Goal: Transaction & Acquisition: Book appointment/travel/reservation

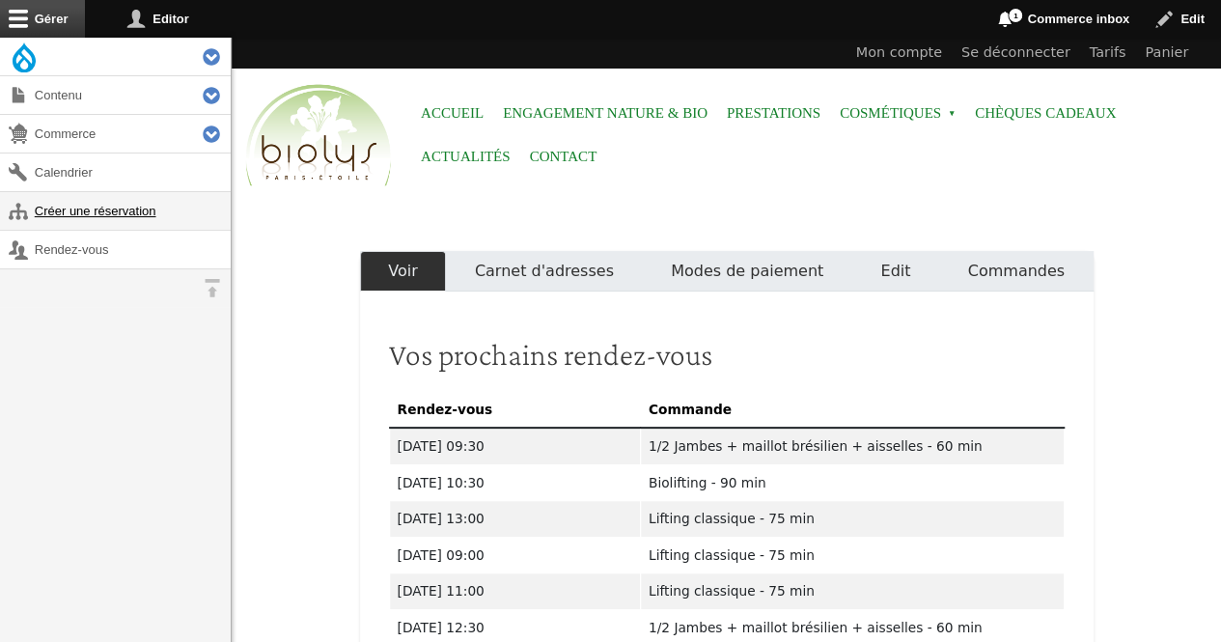
click at [134, 217] on link "Créer une réservation" at bounding box center [115, 211] width 231 height 38
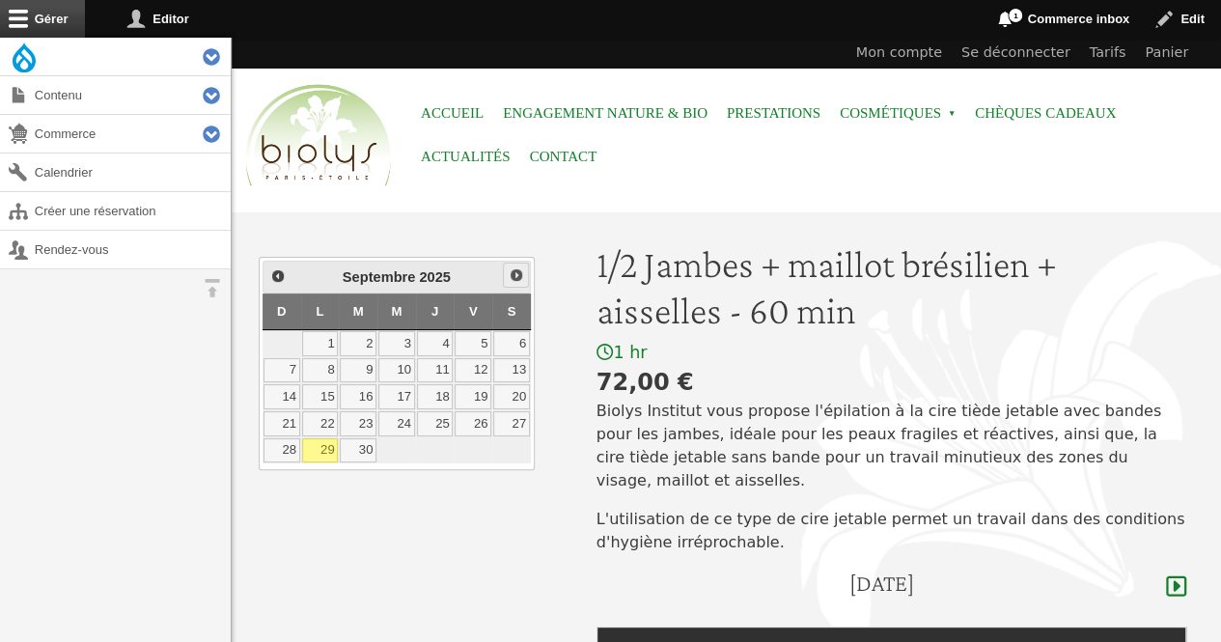
click at [516, 276] on span "Suivant" at bounding box center [516, 274] width 15 height 15
click at [365, 439] on link "28" at bounding box center [358, 450] width 37 height 25
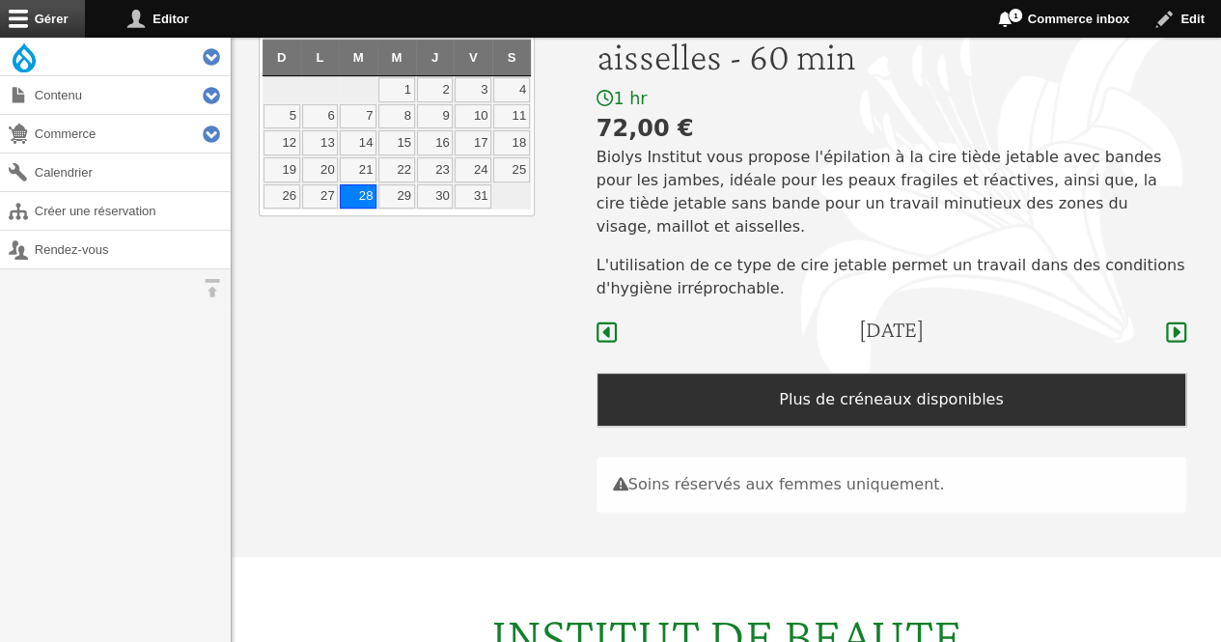
scroll to position [223, 0]
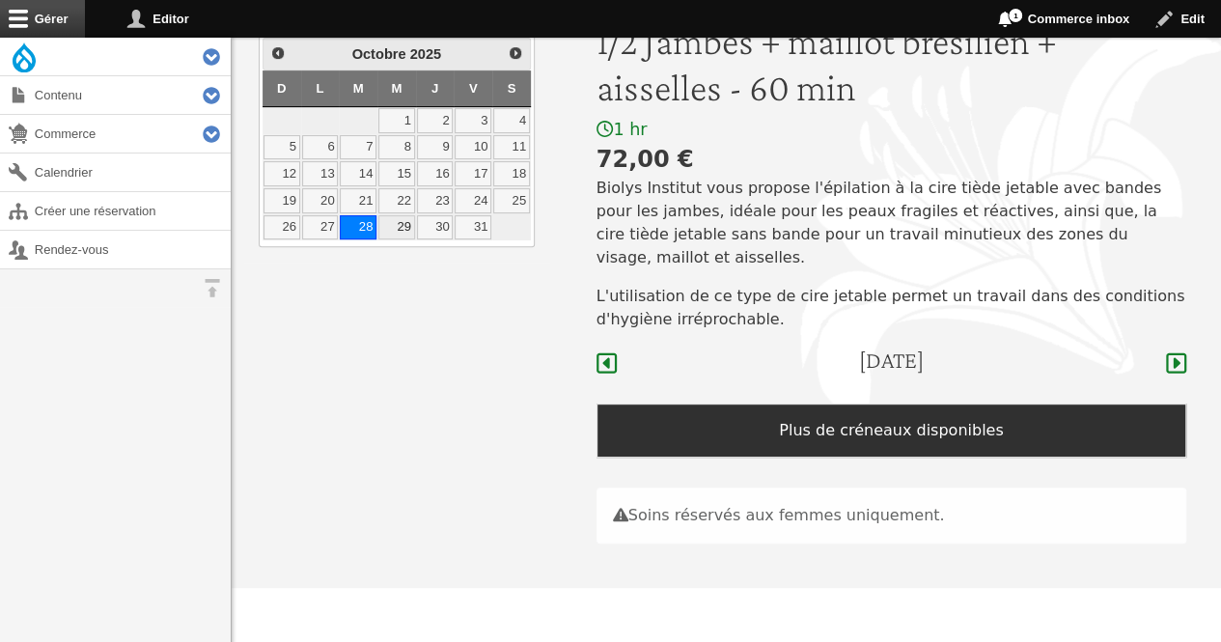
click at [397, 215] on link "29" at bounding box center [396, 227] width 37 height 25
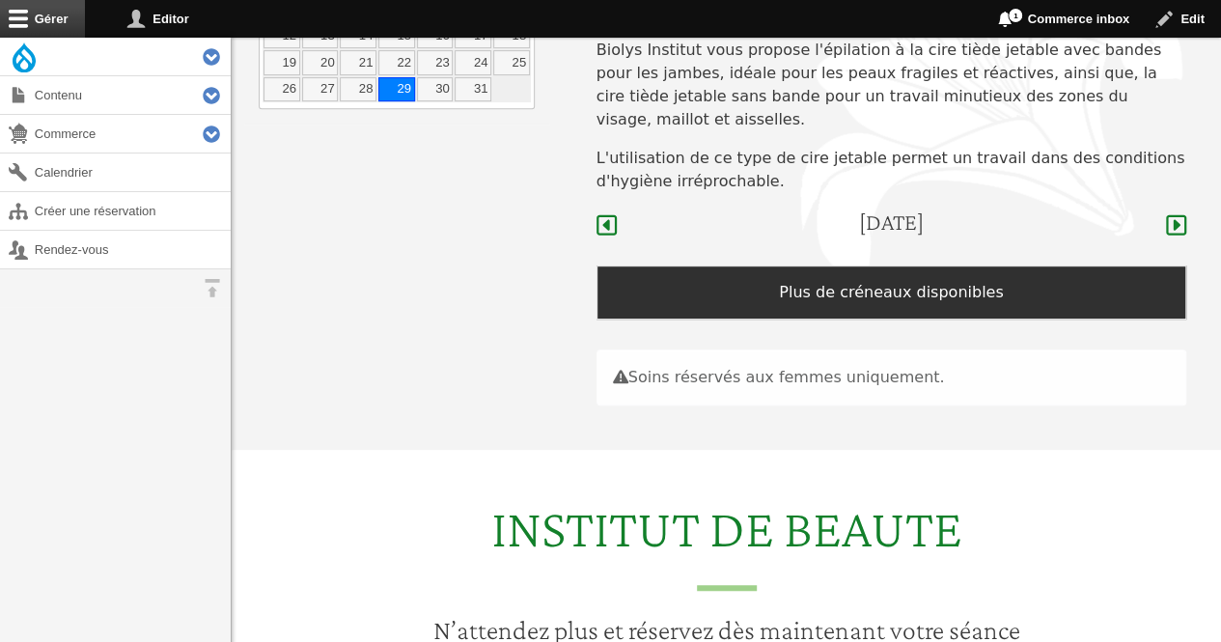
scroll to position [298, 0]
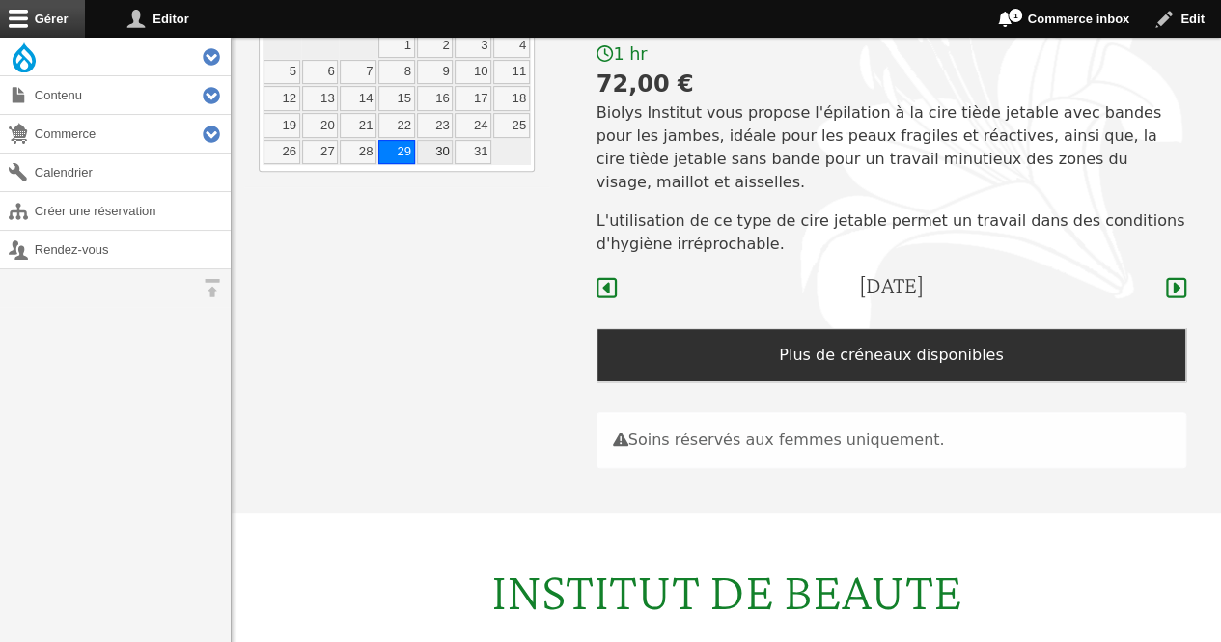
click at [436, 140] on link "30" at bounding box center [435, 152] width 37 height 25
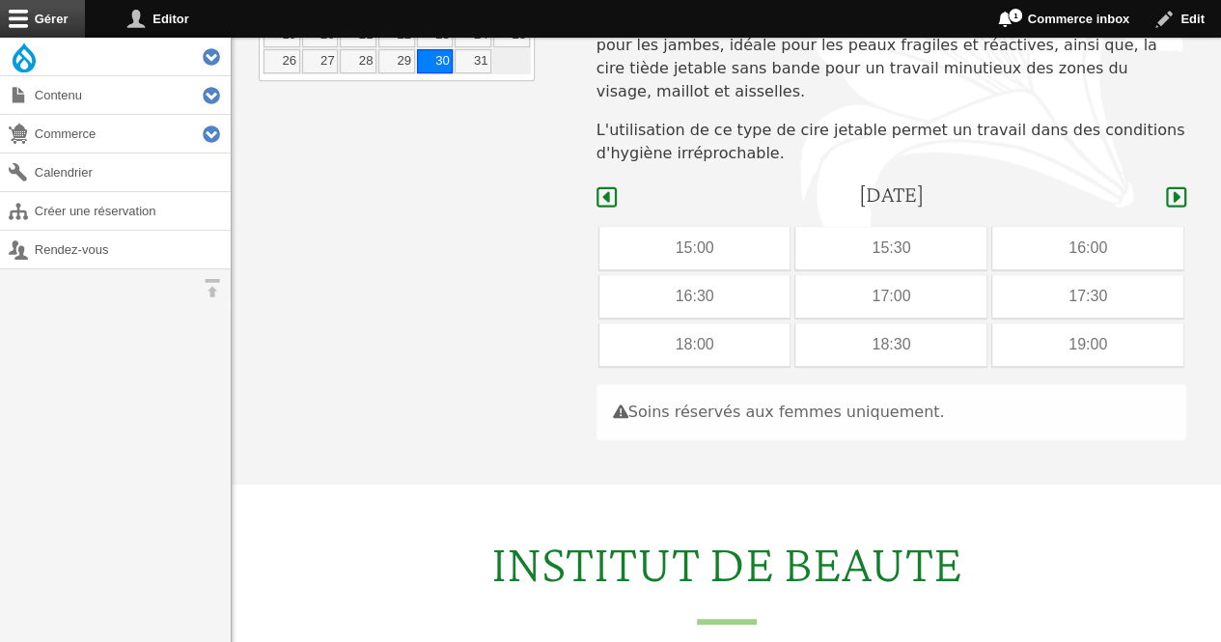
scroll to position [384, 0]
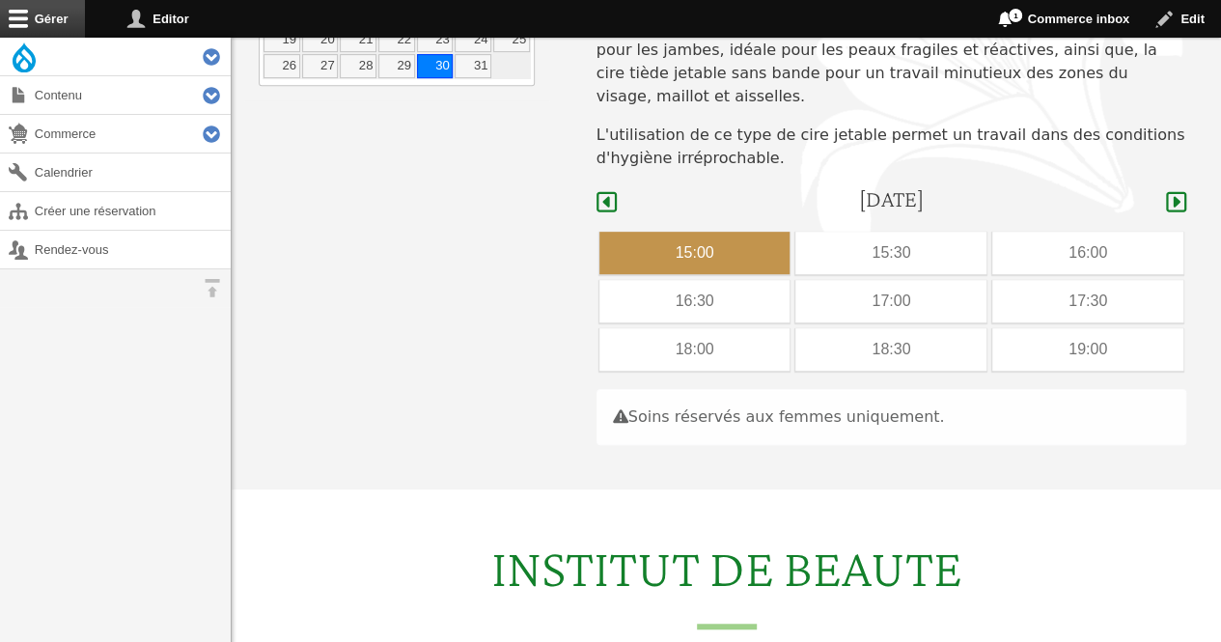
click at [740, 232] on div "15:00" at bounding box center [695, 253] width 191 height 42
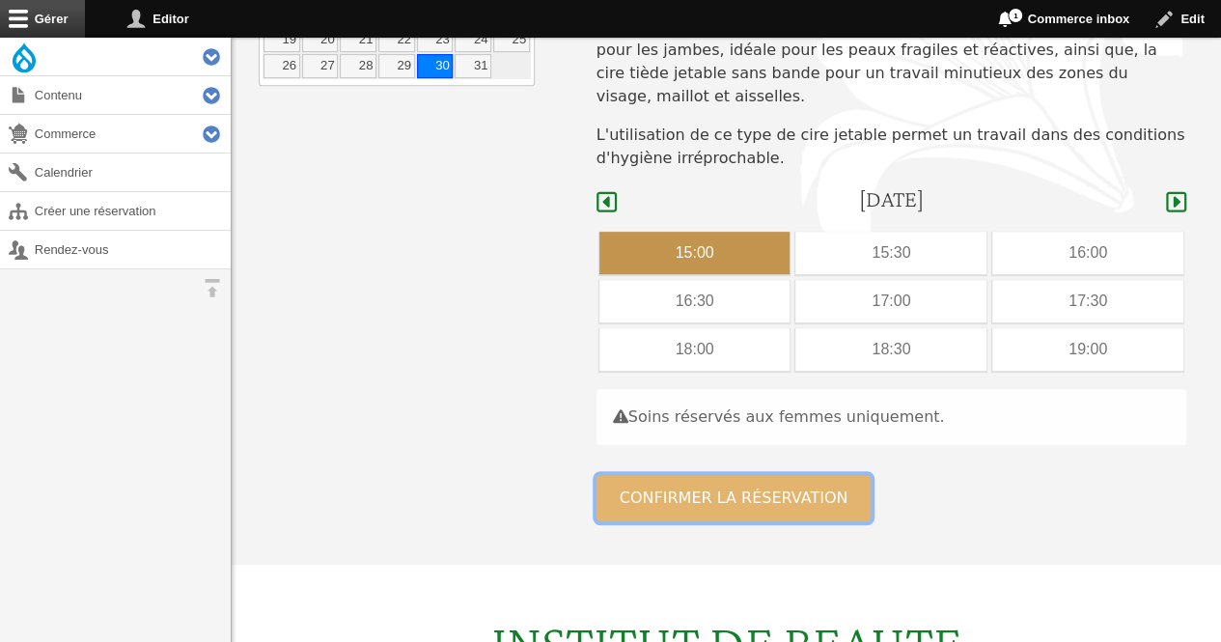
click at [661, 476] on button "Confirmer la réservation" at bounding box center [734, 498] width 275 height 46
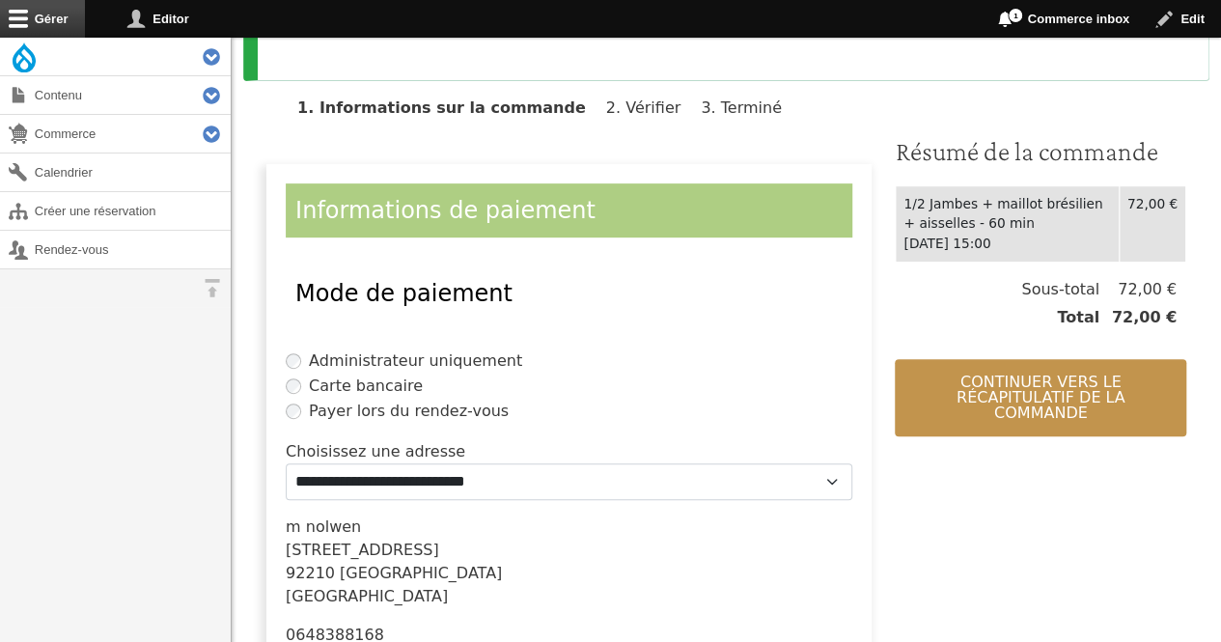
scroll to position [313, 0]
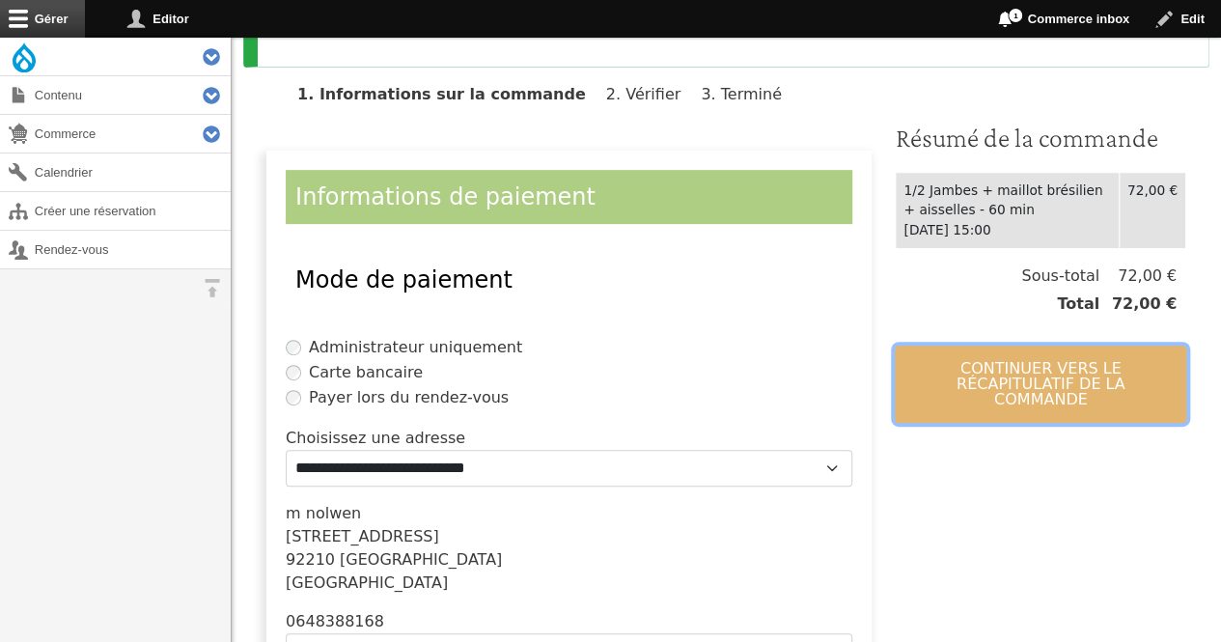
click at [1020, 369] on button "Continuer vers le récapitulatif de la commande" at bounding box center [1041, 384] width 292 height 77
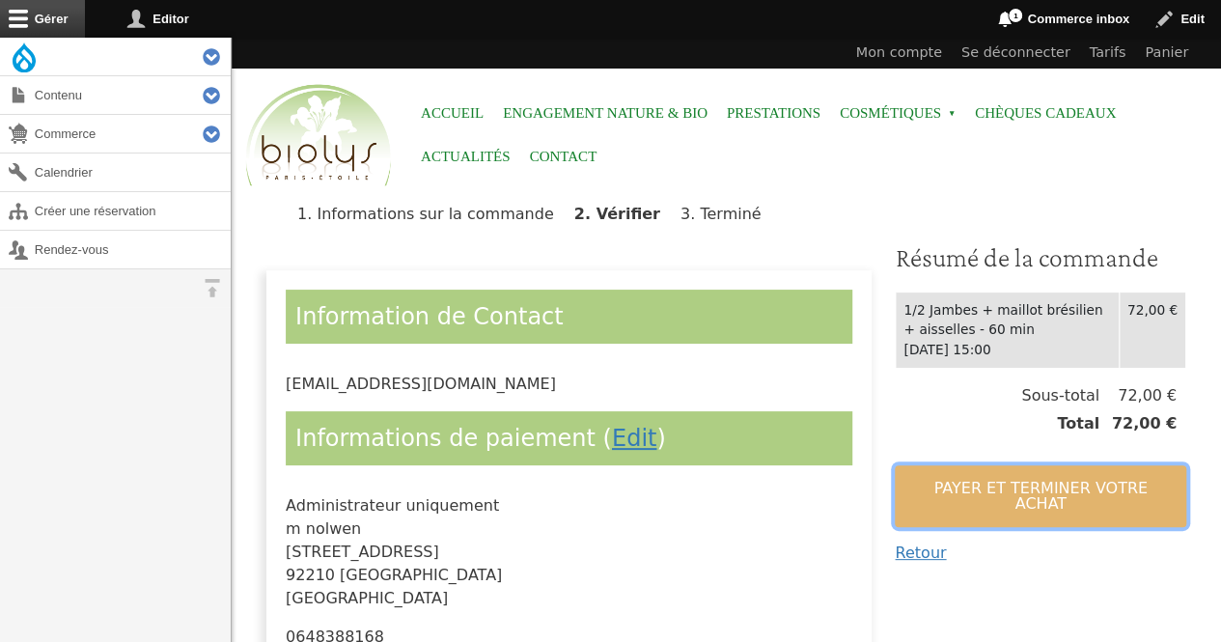
click at [994, 476] on button "Payer et terminer votre achat" at bounding box center [1041, 496] width 292 height 62
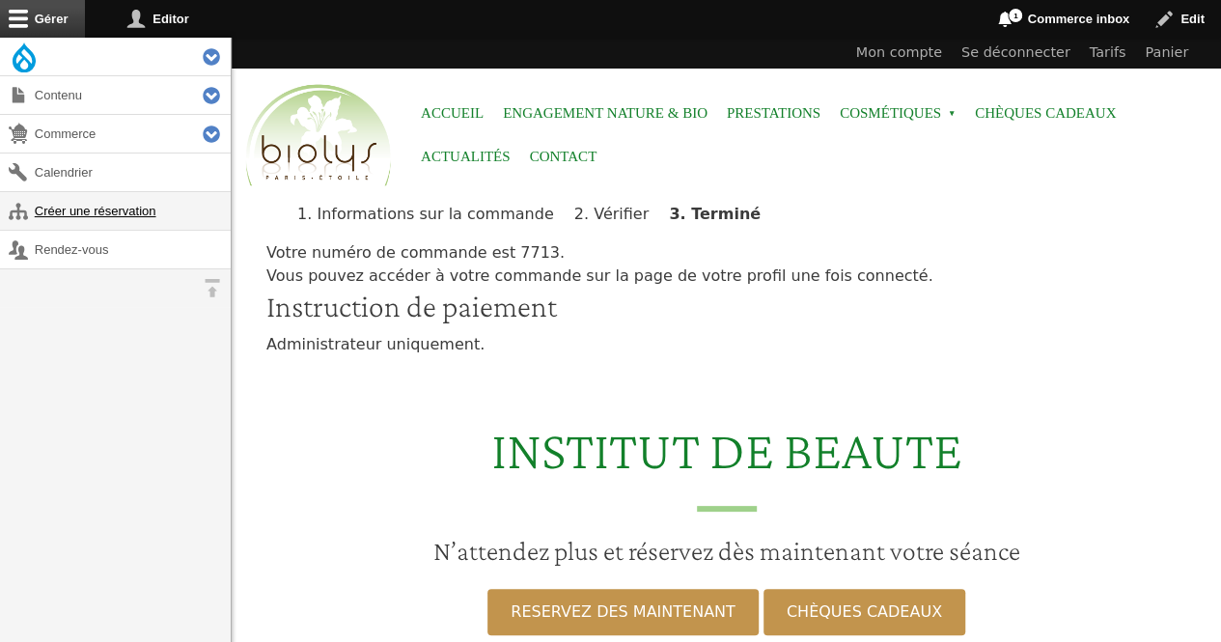
click at [157, 213] on link "Créer une réservation" at bounding box center [115, 211] width 231 height 38
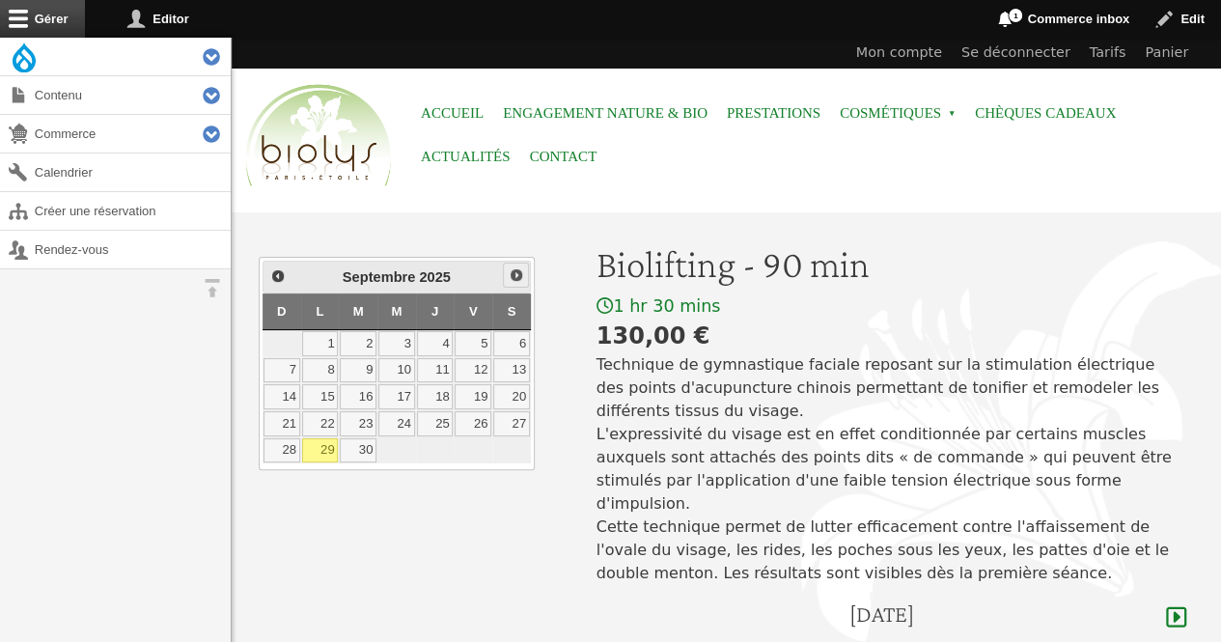
click at [510, 270] on span "Suivant" at bounding box center [516, 274] width 15 height 15
click at [440, 438] on link "30" at bounding box center [435, 450] width 37 height 25
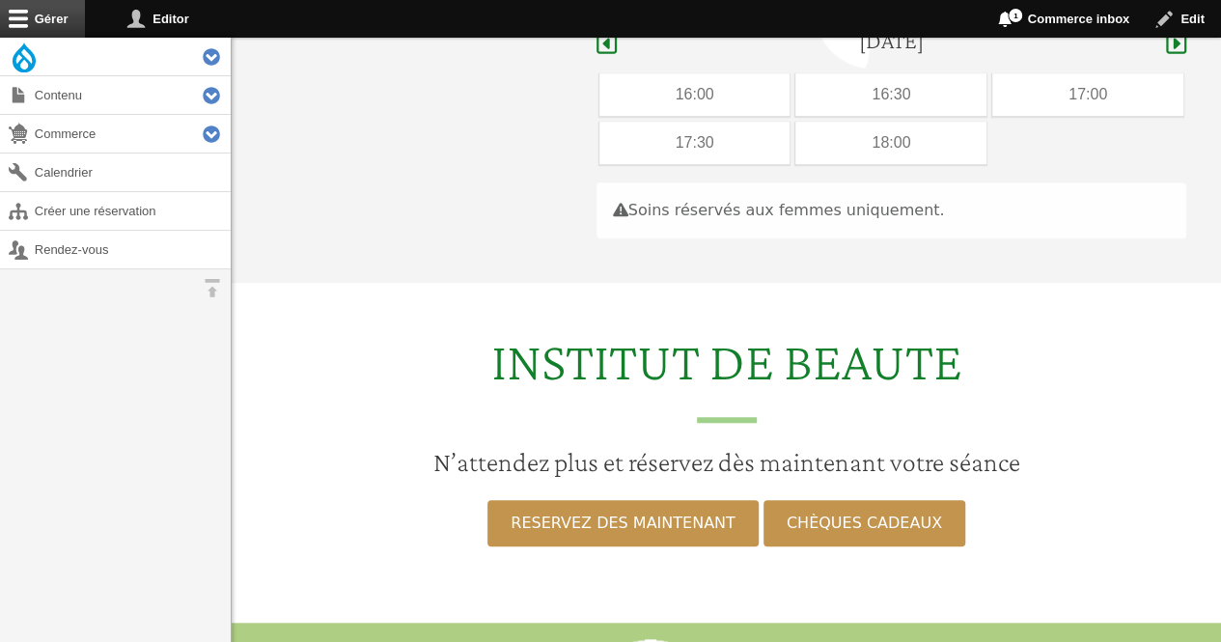
scroll to position [576, 0]
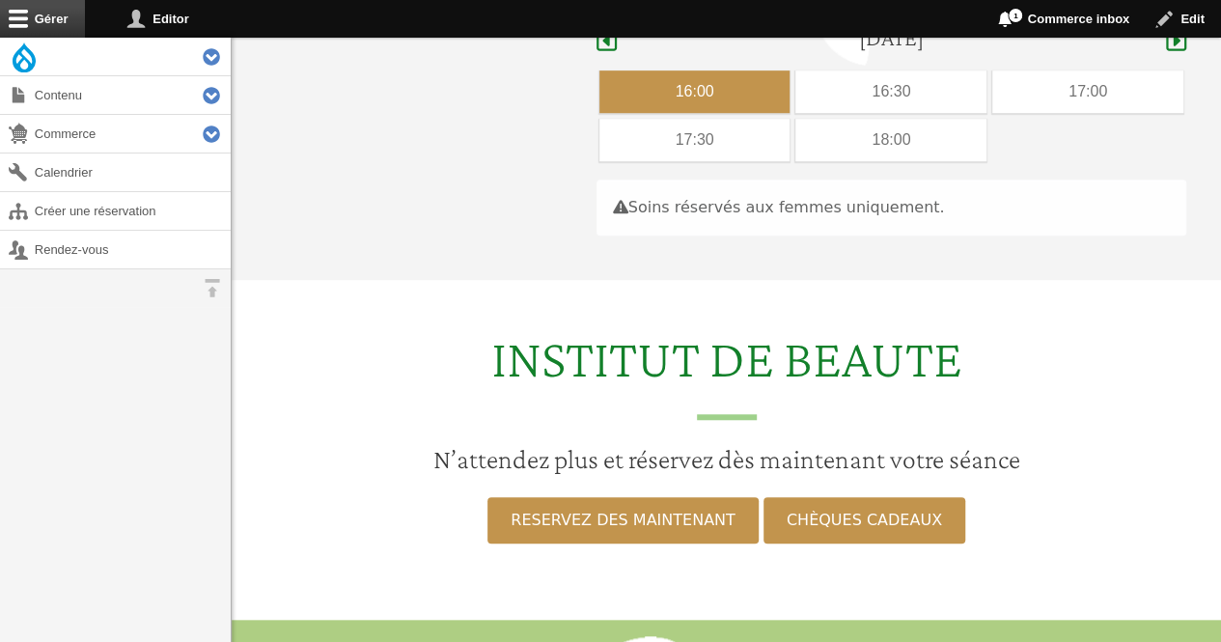
click at [632, 70] on div "16:00" at bounding box center [695, 91] width 191 height 42
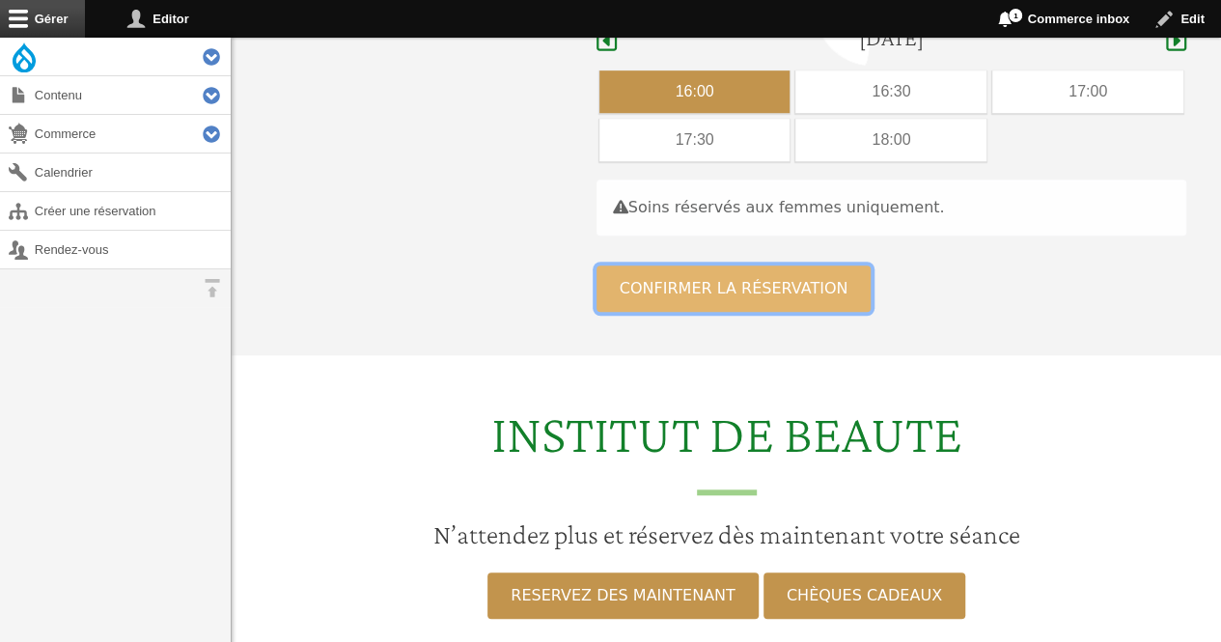
click at [654, 266] on button "Confirmer la réservation" at bounding box center [734, 289] width 275 height 46
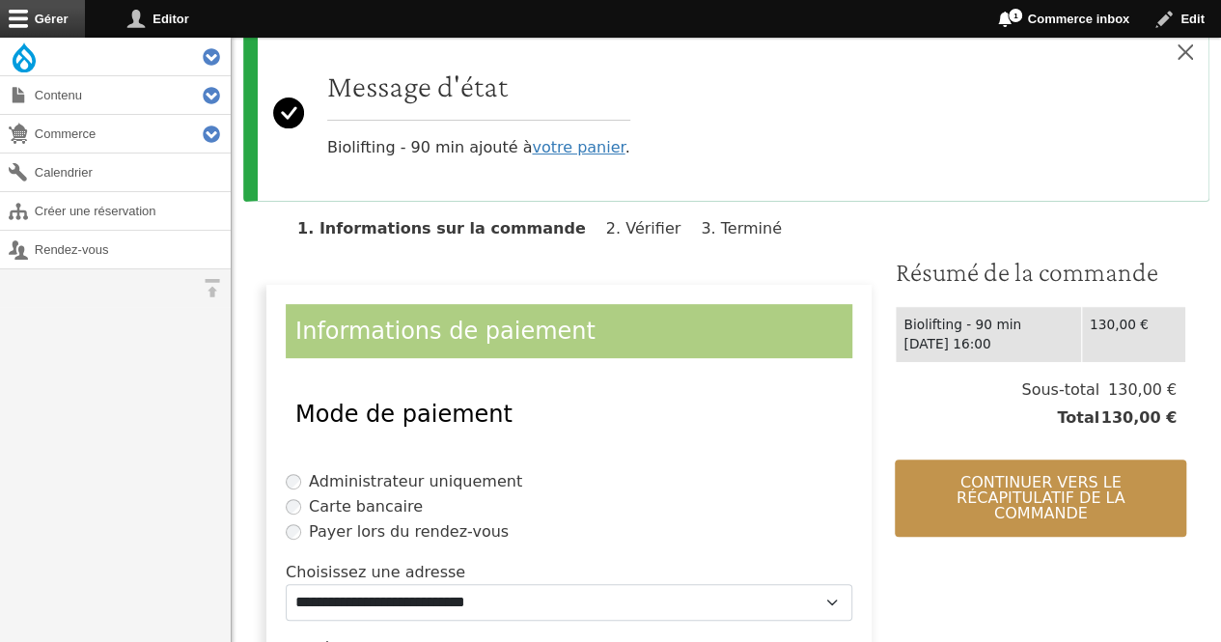
scroll to position [252, 0]
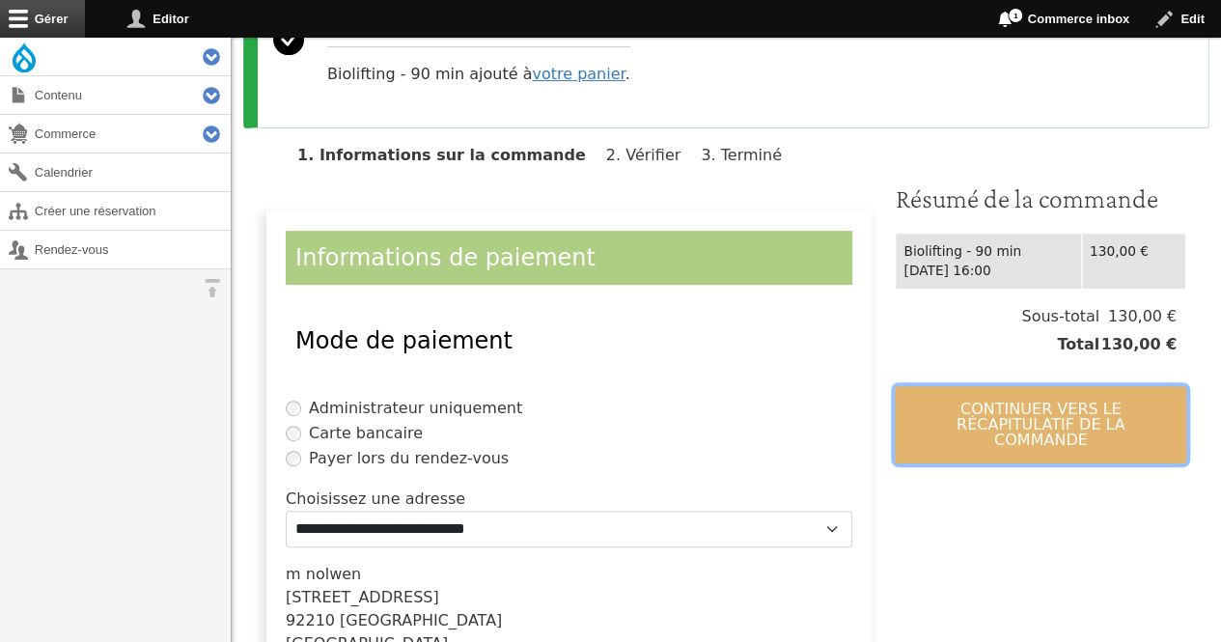
click at [1012, 390] on button "Continuer vers le récapitulatif de la commande" at bounding box center [1041, 424] width 292 height 77
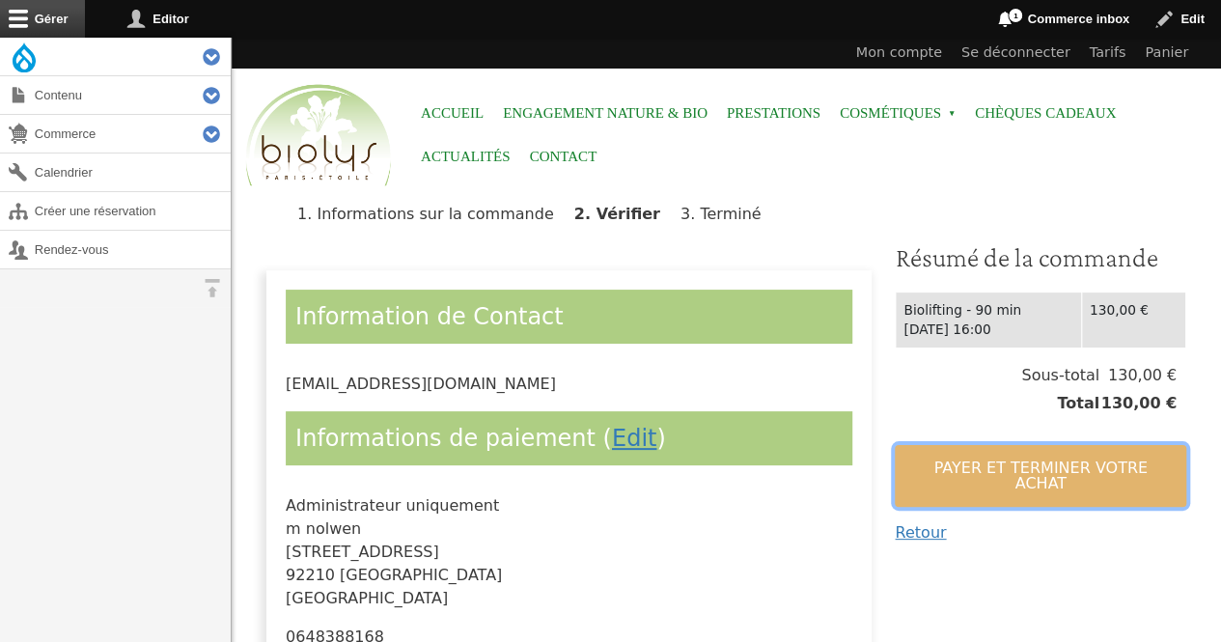
click at [976, 469] on button "Payer et terminer votre achat" at bounding box center [1041, 476] width 292 height 62
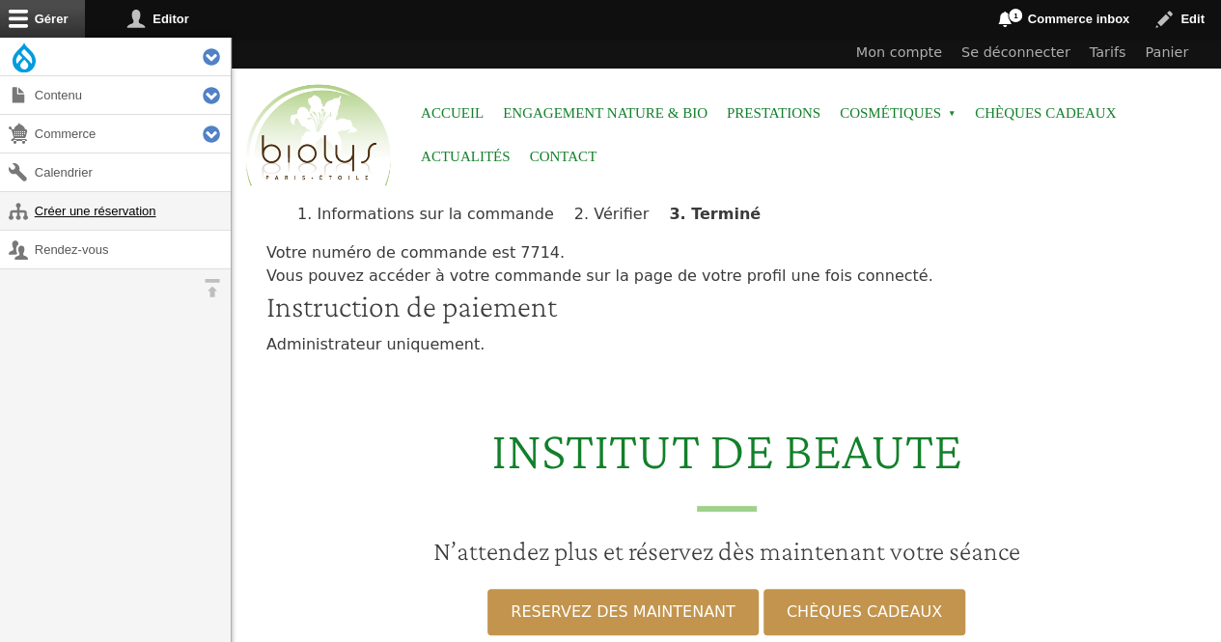
click at [127, 210] on link "Créer une réservation" at bounding box center [115, 211] width 231 height 38
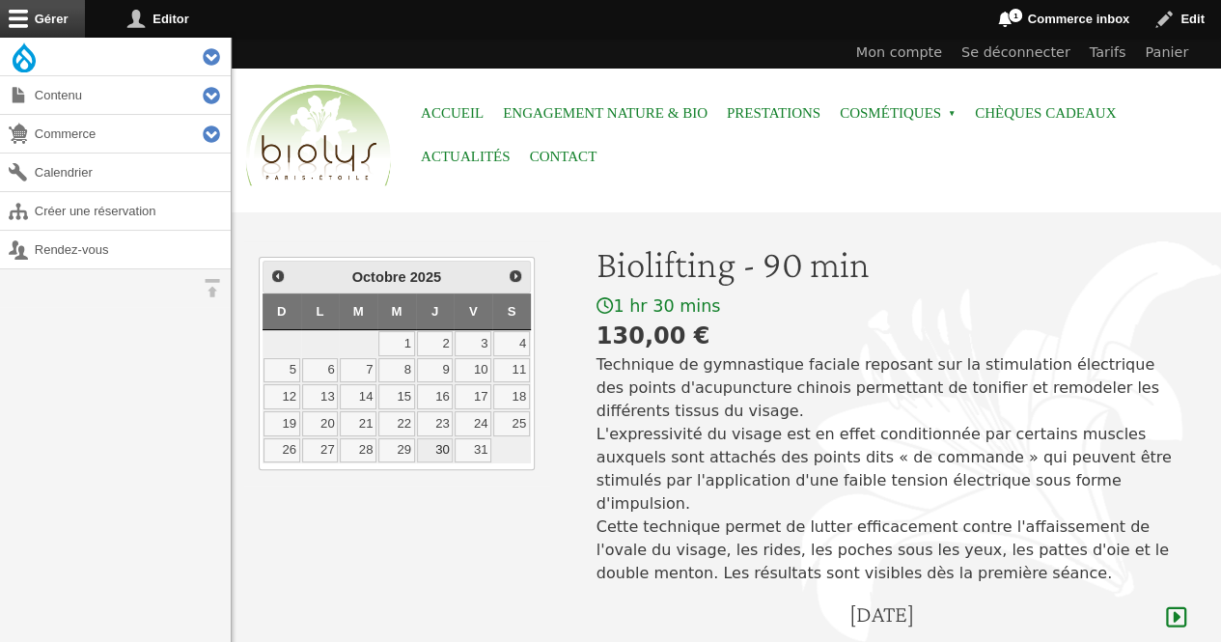
click at [439, 445] on link "30" at bounding box center [435, 450] width 37 height 25
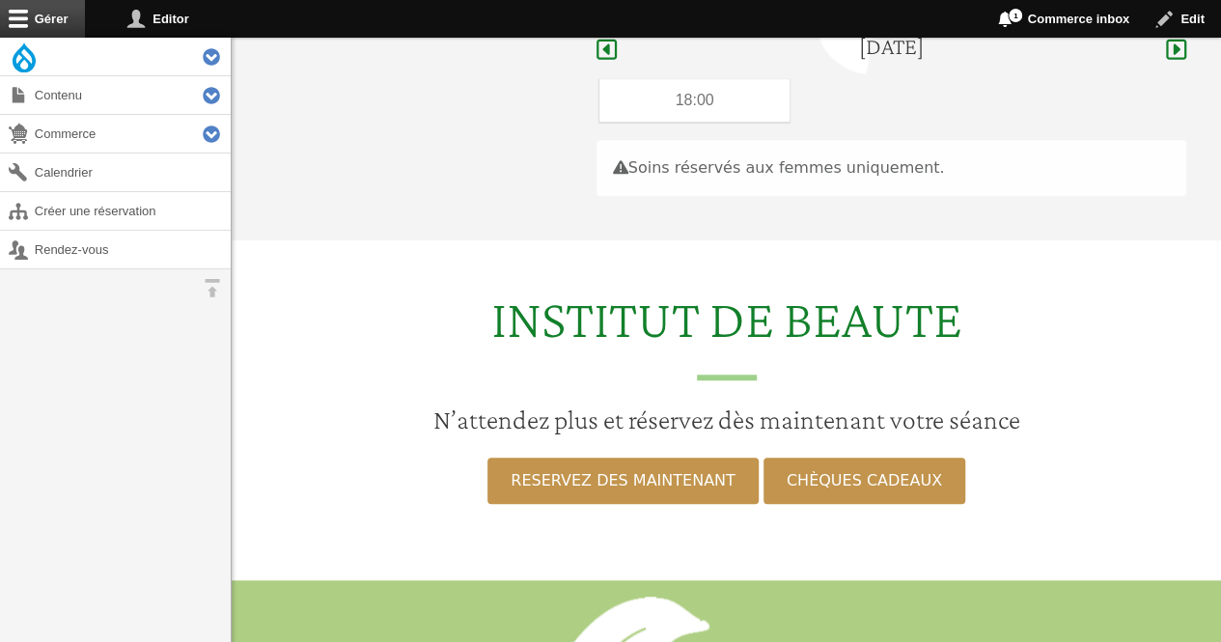
scroll to position [576, 0]
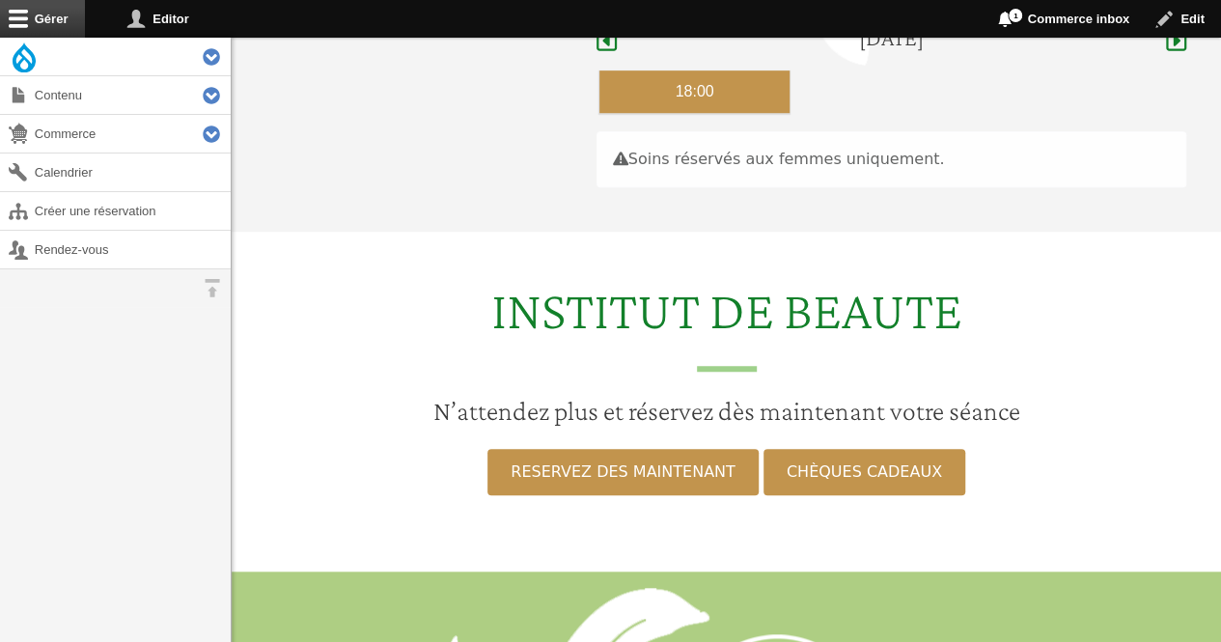
click at [633, 70] on div "18:00" at bounding box center [695, 91] width 191 height 42
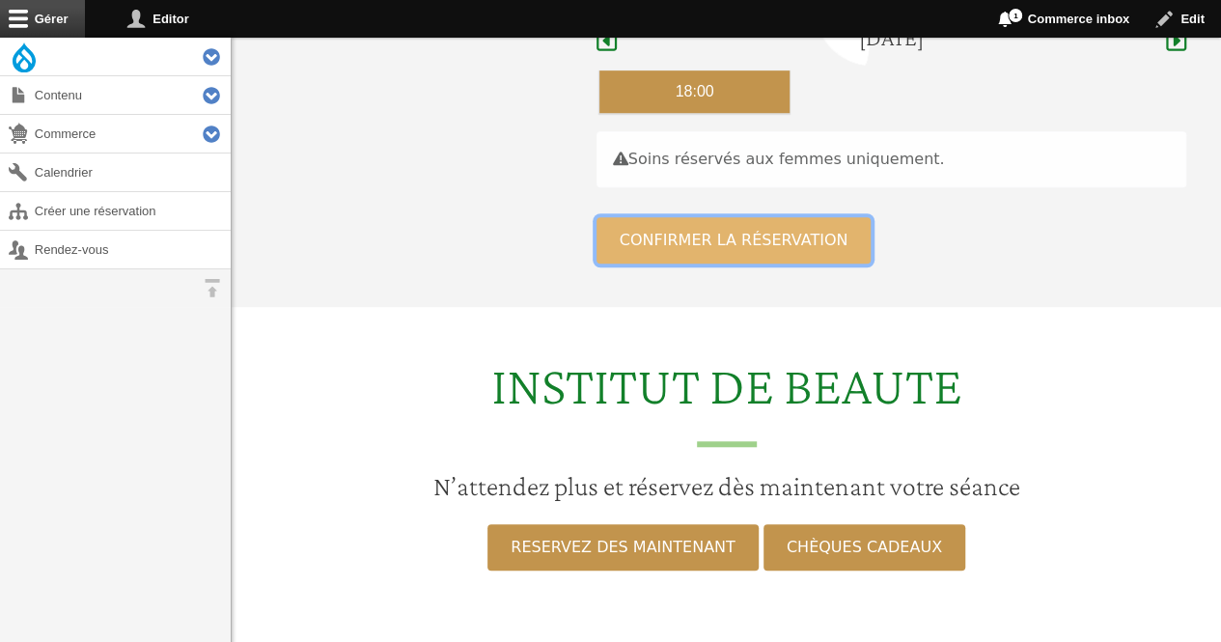
click at [635, 217] on button "Confirmer la réservation" at bounding box center [734, 240] width 275 height 46
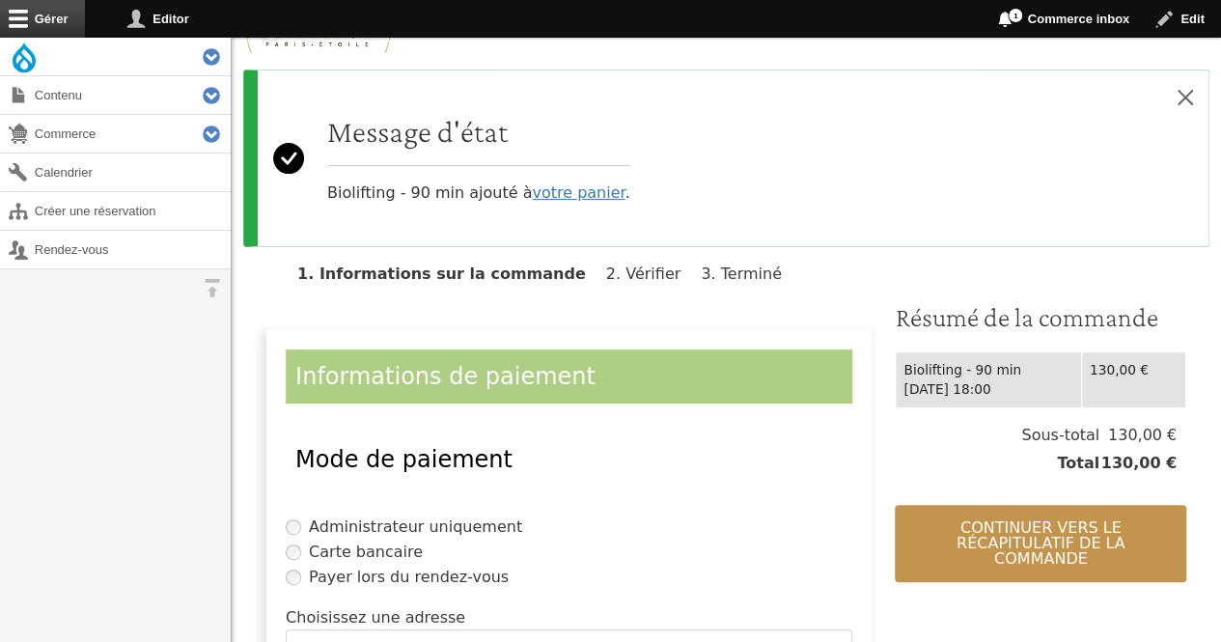
scroll to position [150, 0]
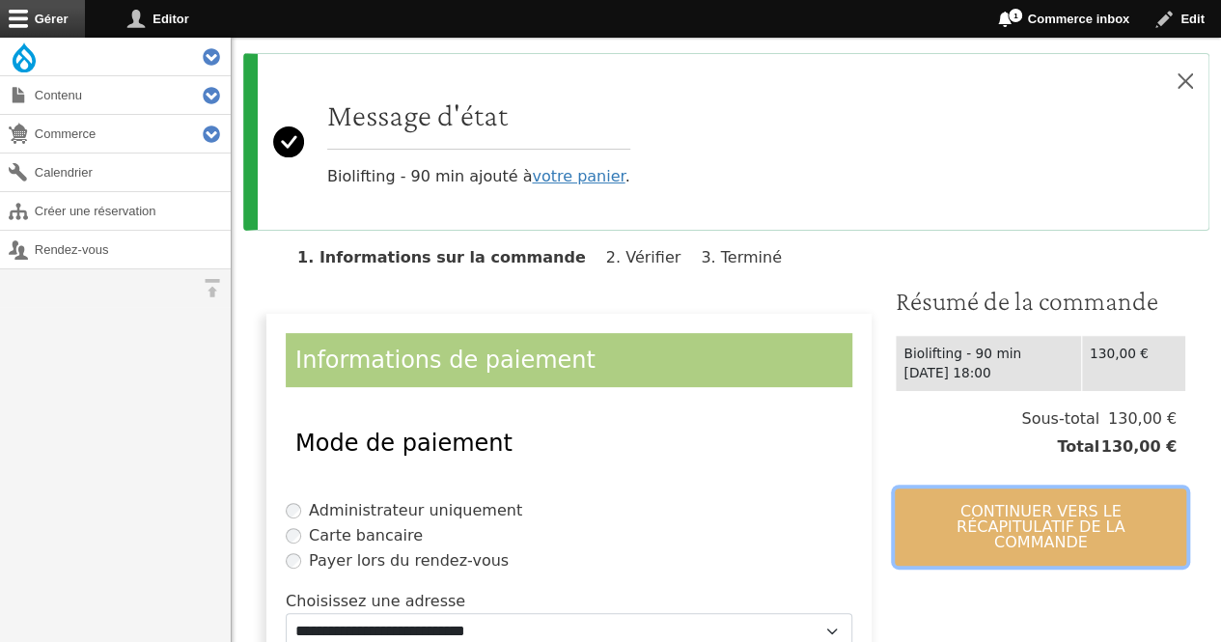
click at [1025, 490] on button "Continuer vers le récapitulatif de la commande" at bounding box center [1041, 527] width 292 height 77
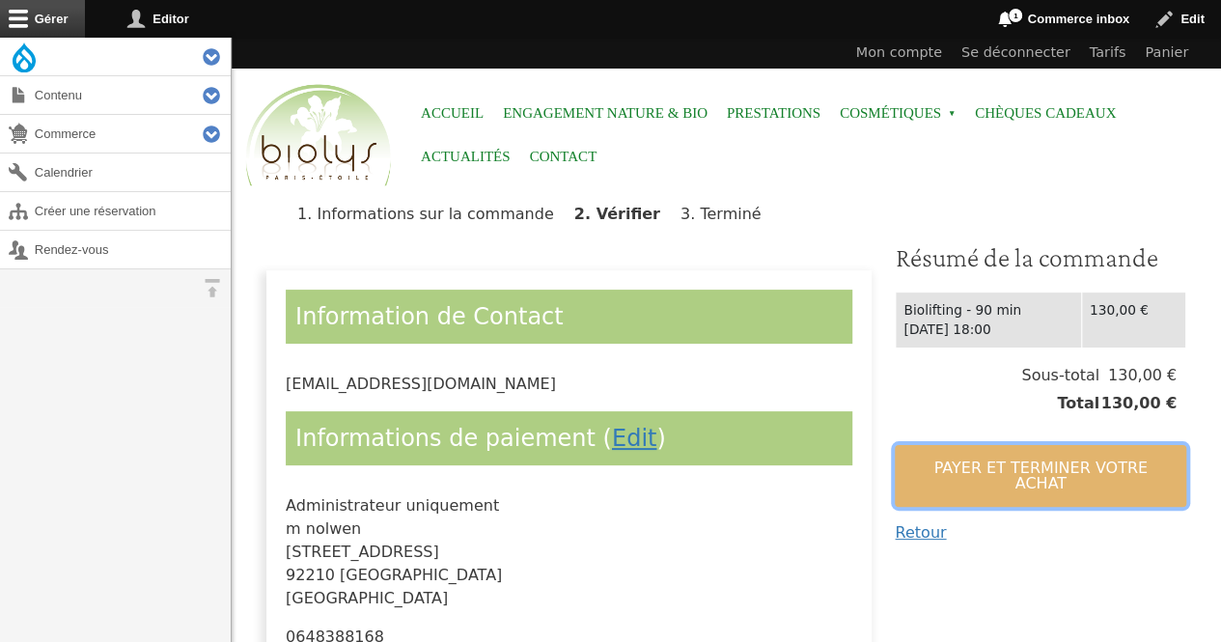
click at [1020, 465] on button "Payer et terminer votre achat" at bounding box center [1041, 476] width 292 height 62
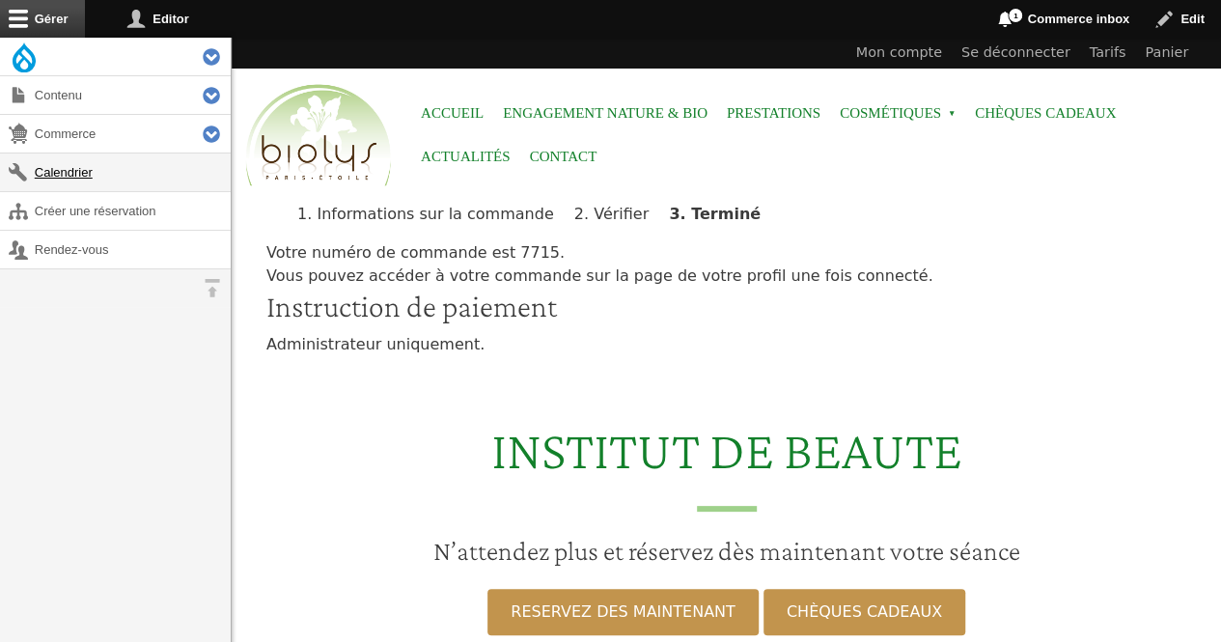
click at [67, 166] on link "Calendrier" at bounding box center [115, 173] width 231 height 38
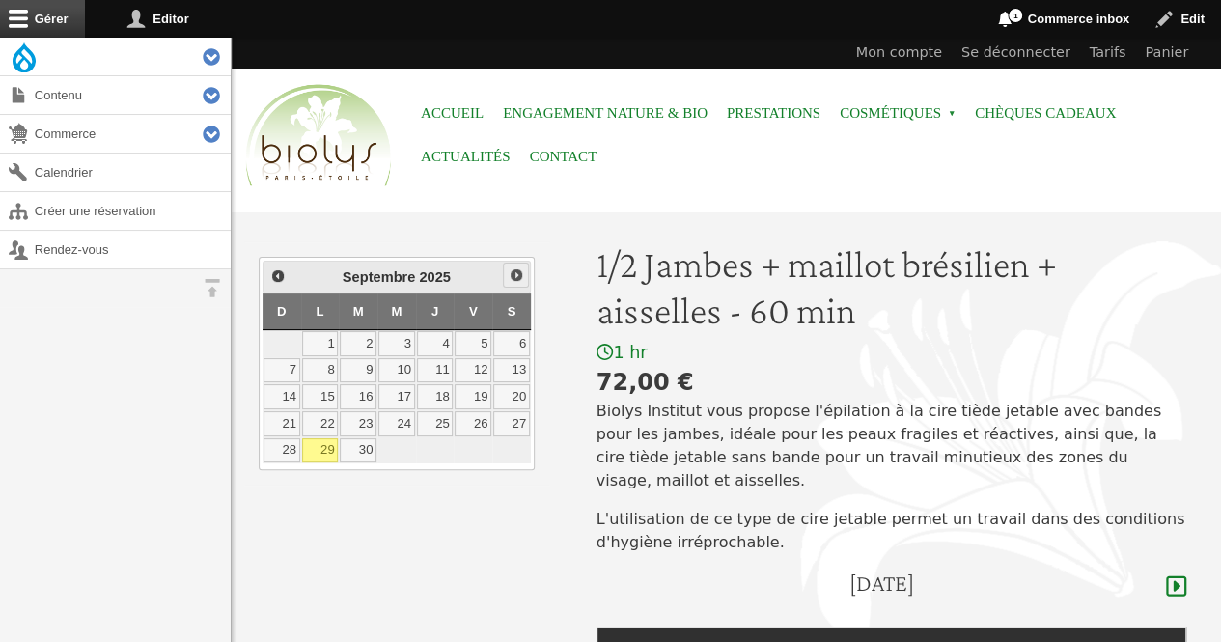
click at [521, 275] on span "Suivant" at bounding box center [516, 274] width 15 height 15
click at [355, 443] on link "28" at bounding box center [358, 450] width 37 height 25
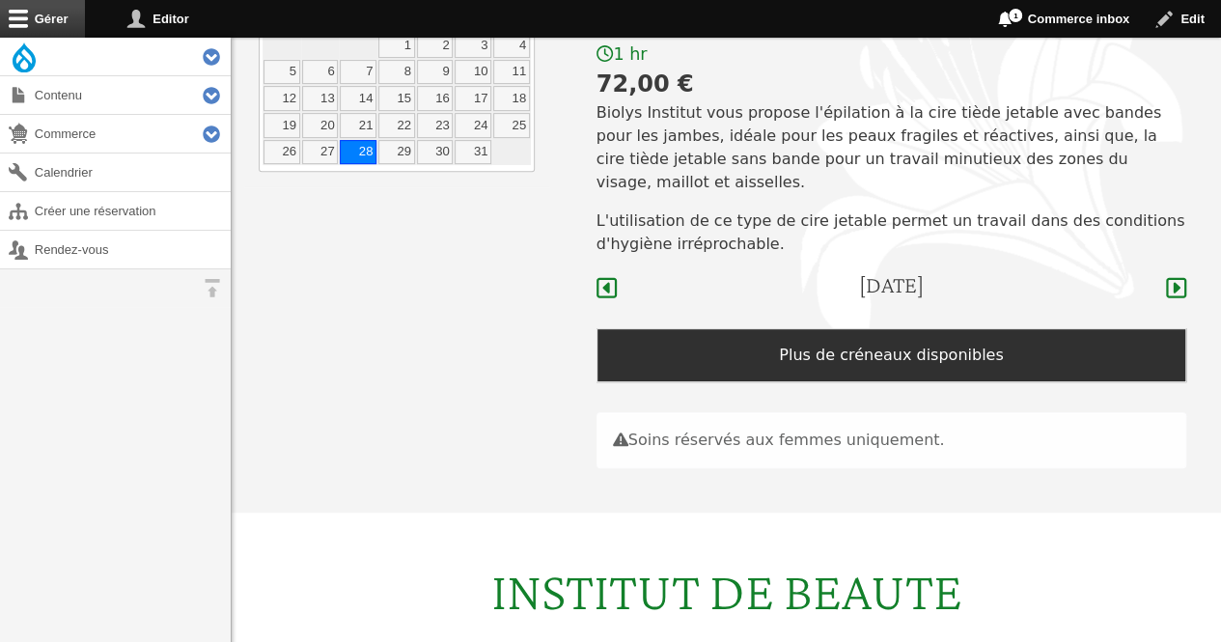
scroll to position [257, 0]
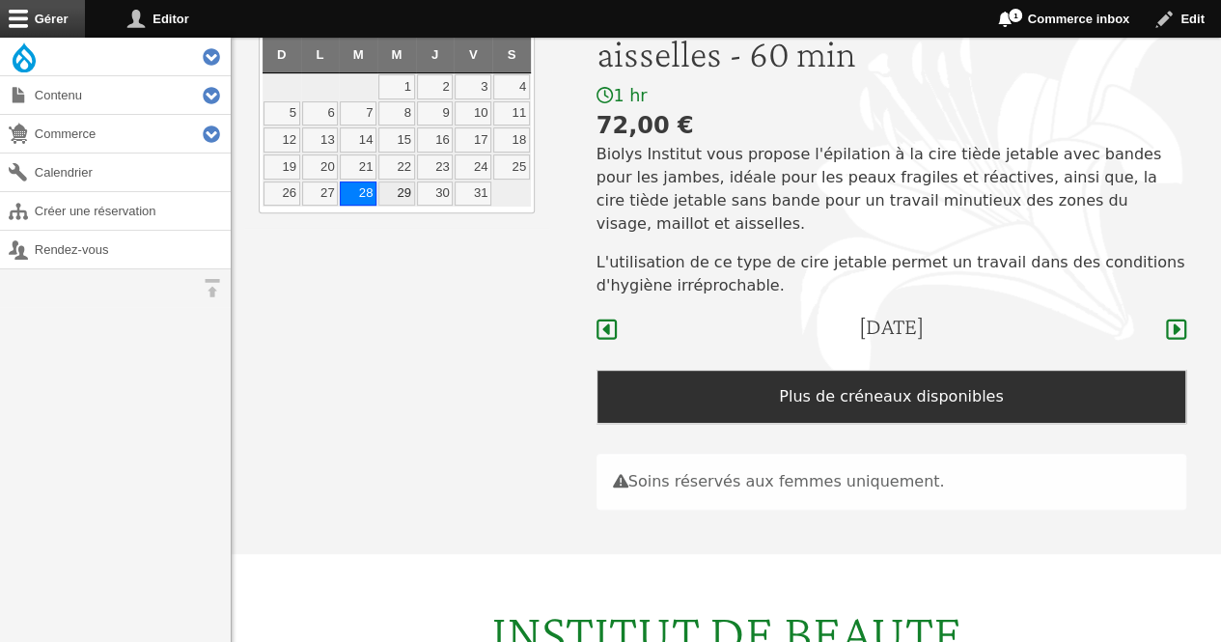
click at [400, 184] on link "29" at bounding box center [396, 194] width 37 height 25
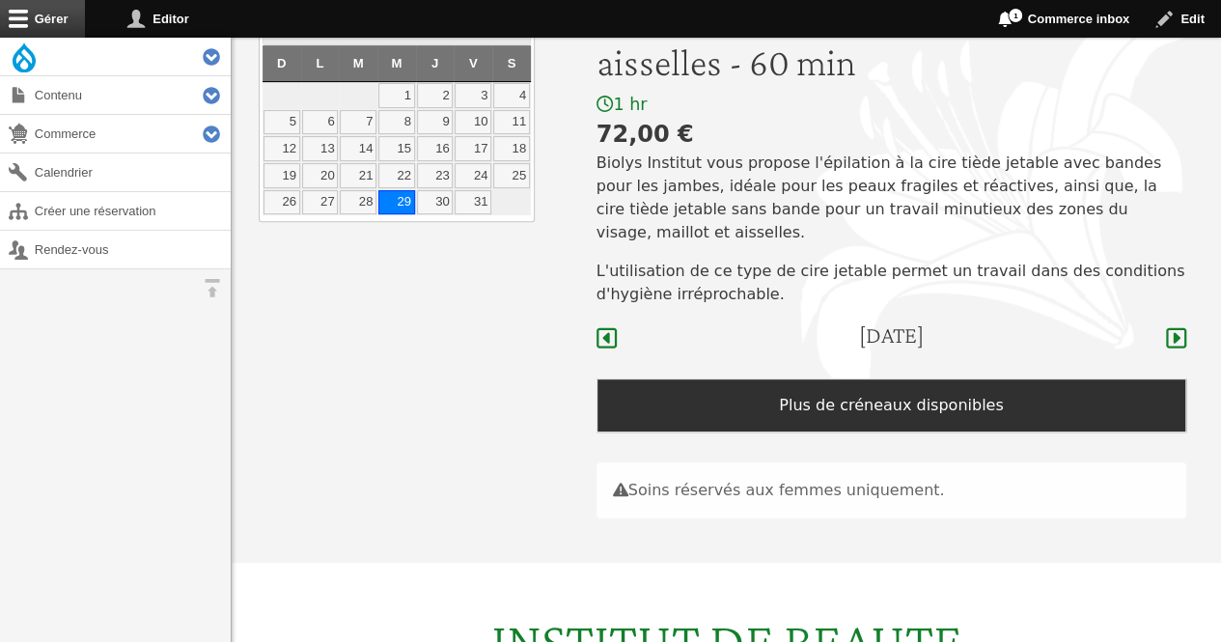
scroll to position [227, 0]
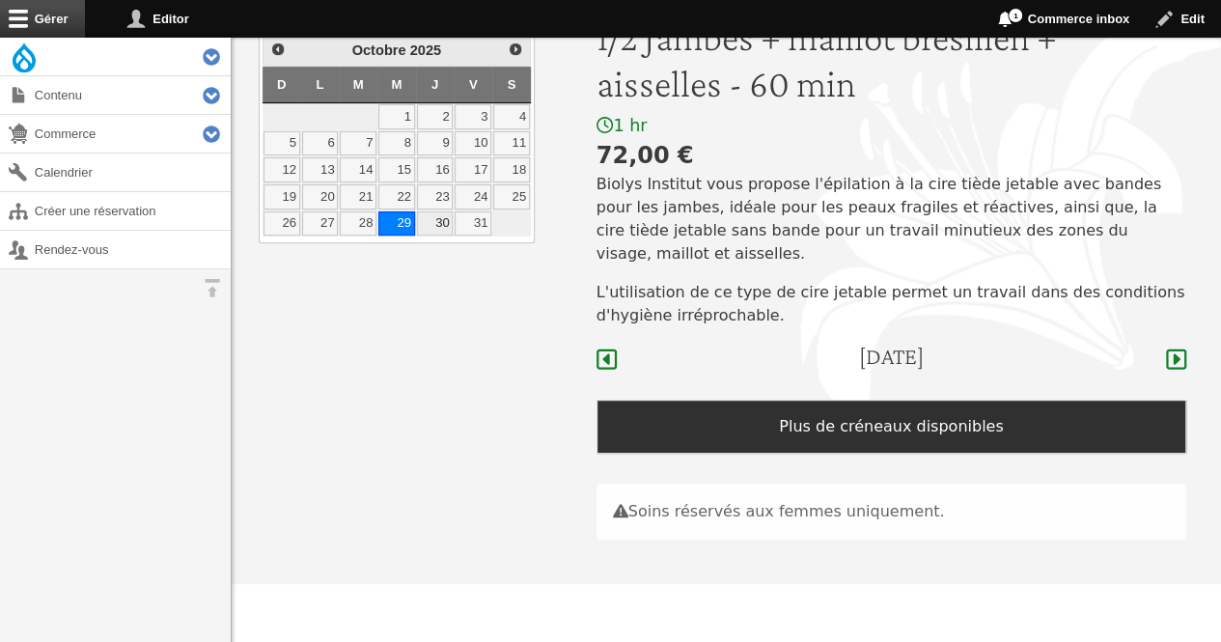
click at [441, 218] on link "30" at bounding box center [435, 223] width 37 height 25
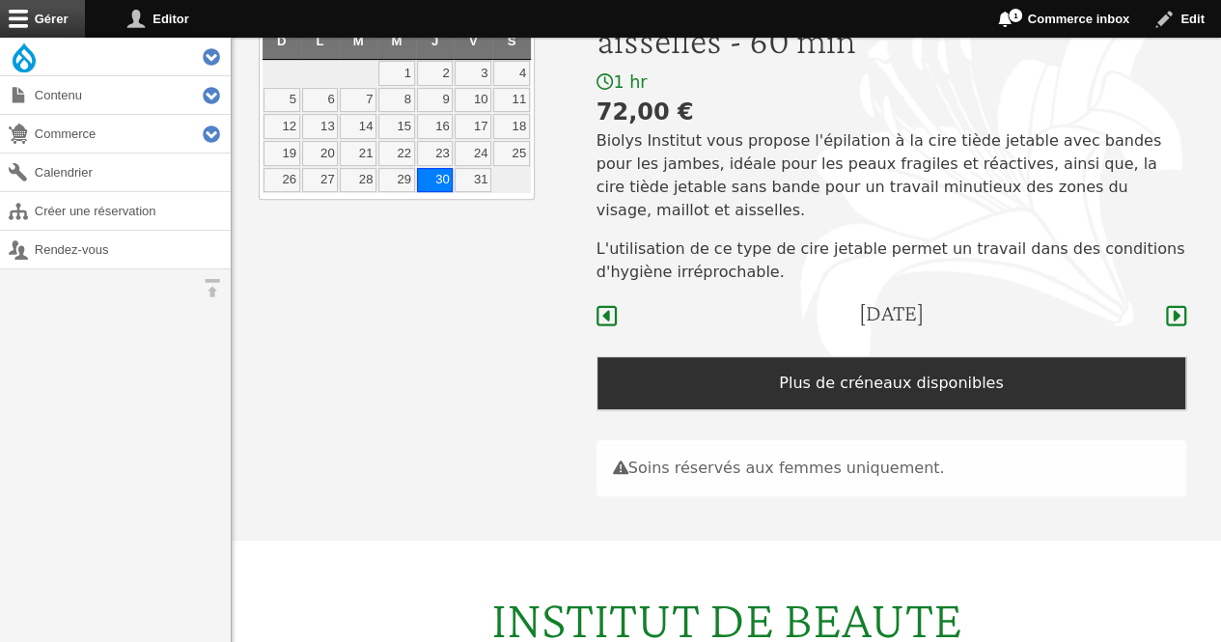
scroll to position [257, 0]
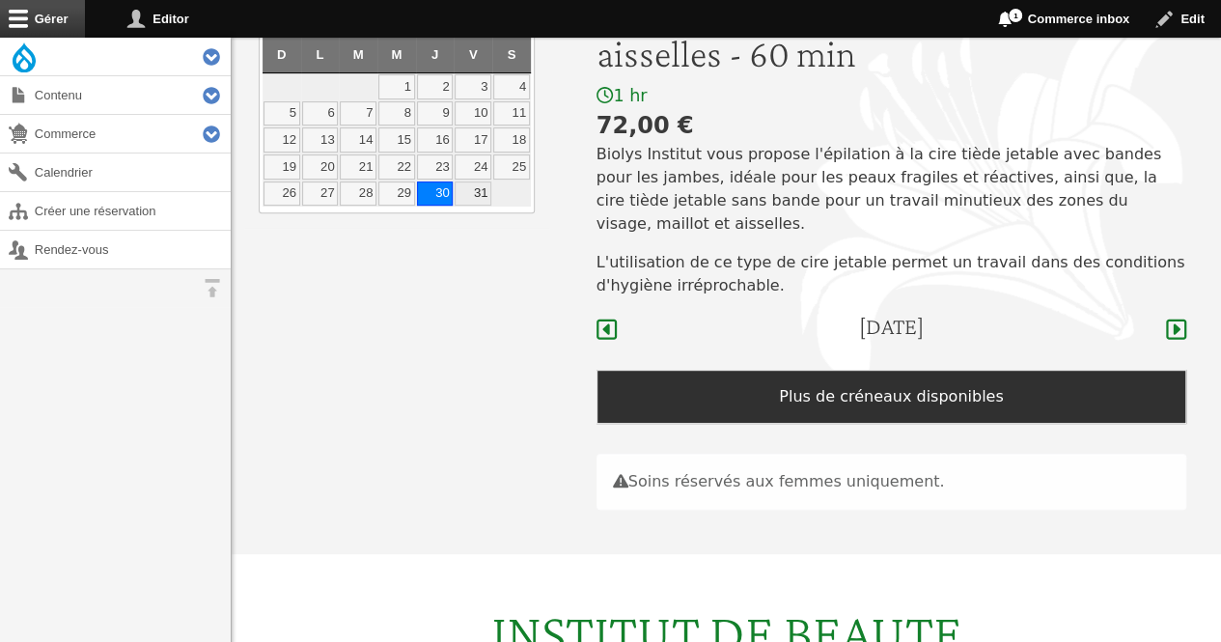
click at [475, 186] on link "31" at bounding box center [473, 194] width 37 height 25
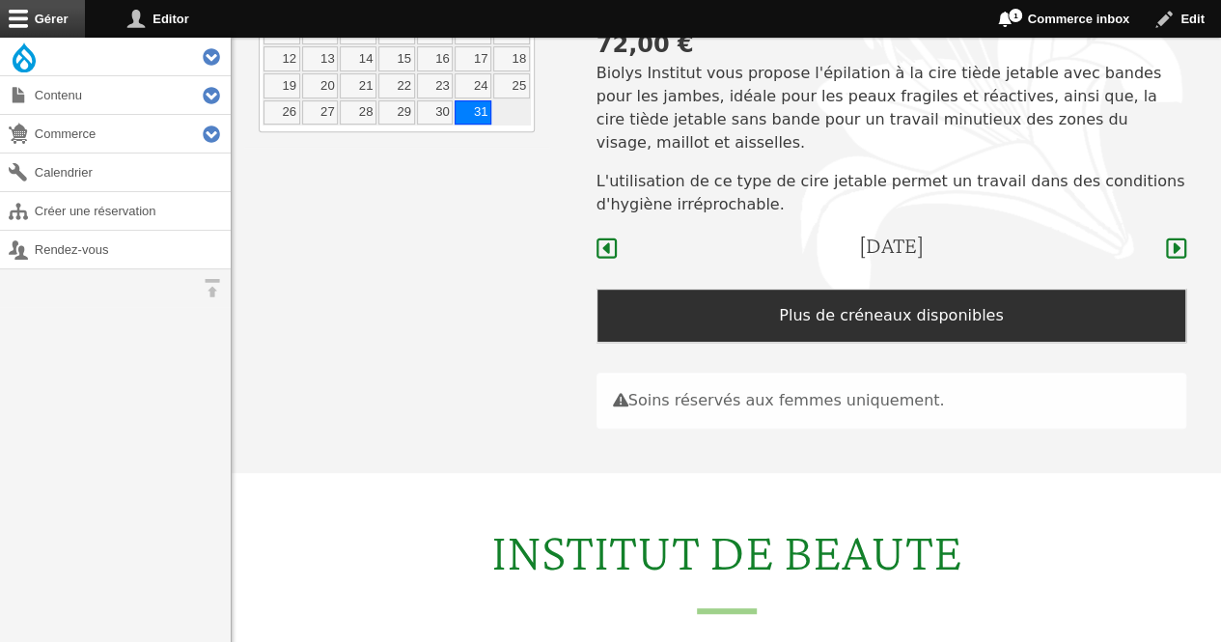
scroll to position [200, 0]
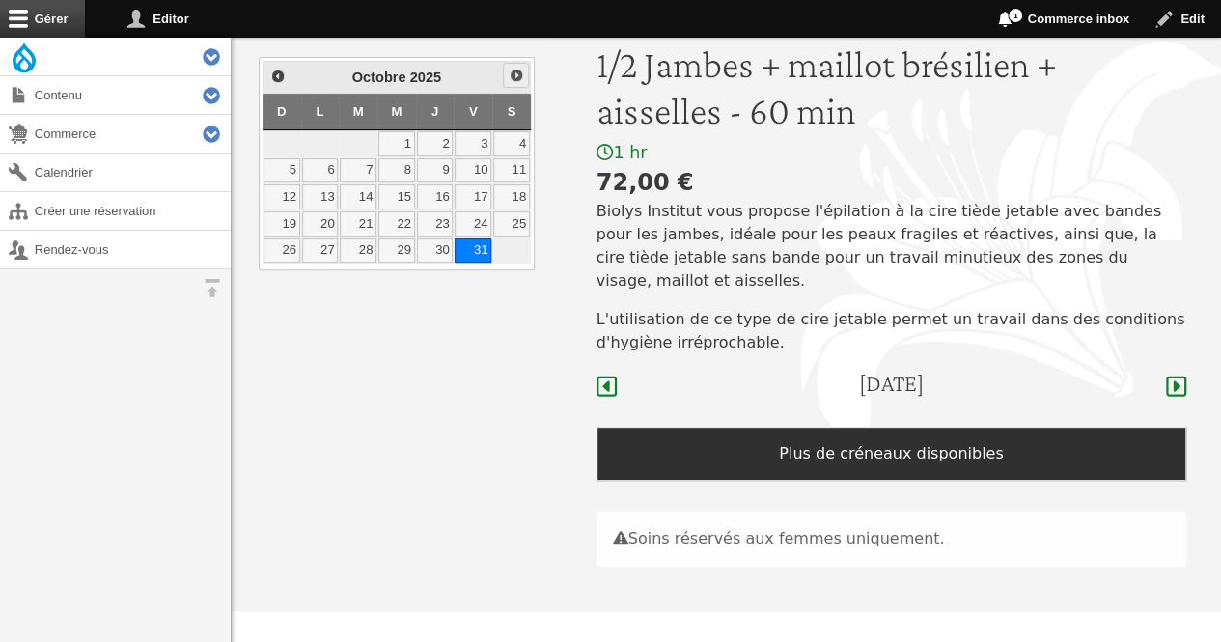
click at [510, 69] on span "Suivant" at bounding box center [516, 75] width 15 height 15
click at [511, 143] on link "1" at bounding box center [511, 143] width 37 height 25
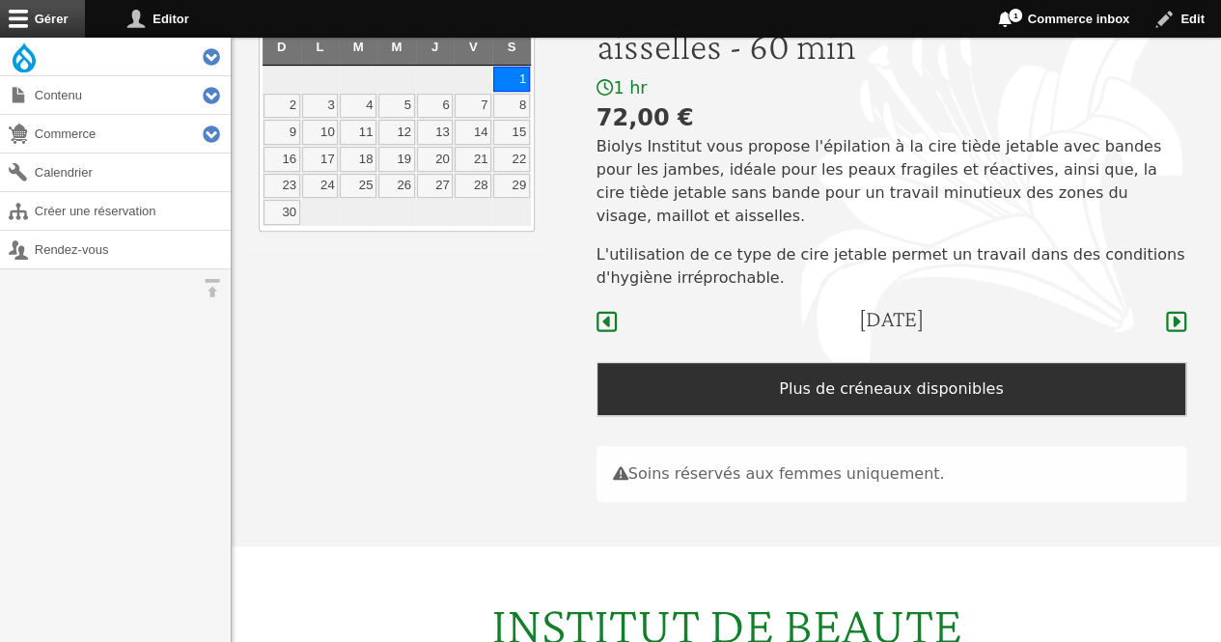
scroll to position [261, 0]
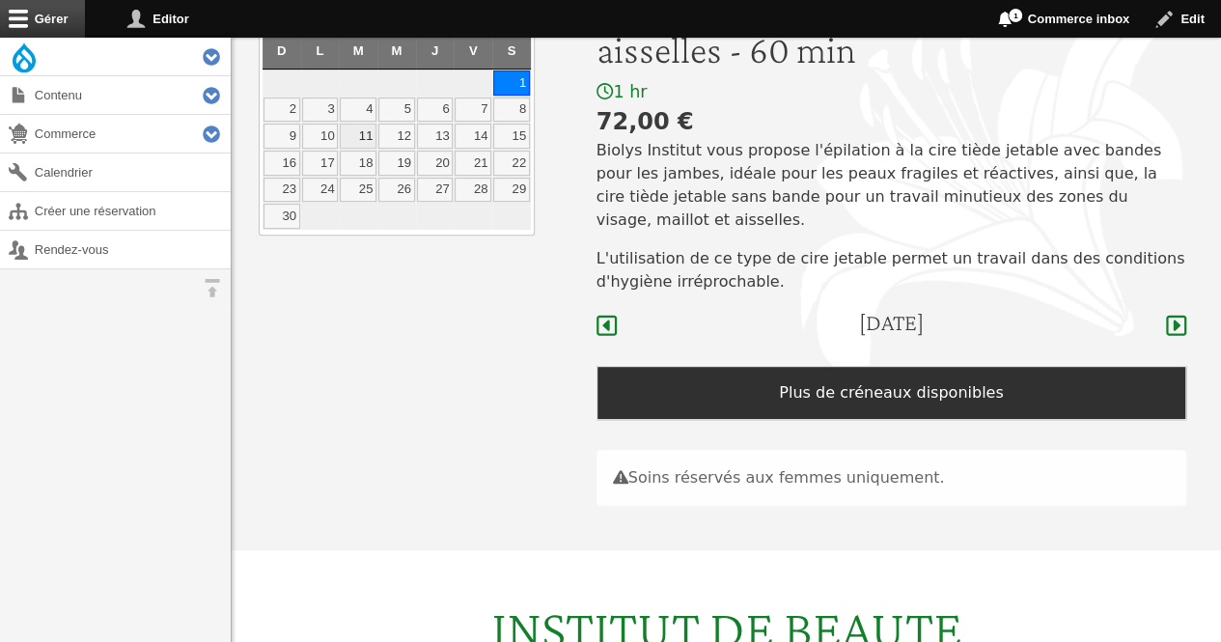
click at [373, 126] on link "11" at bounding box center [358, 136] width 37 height 25
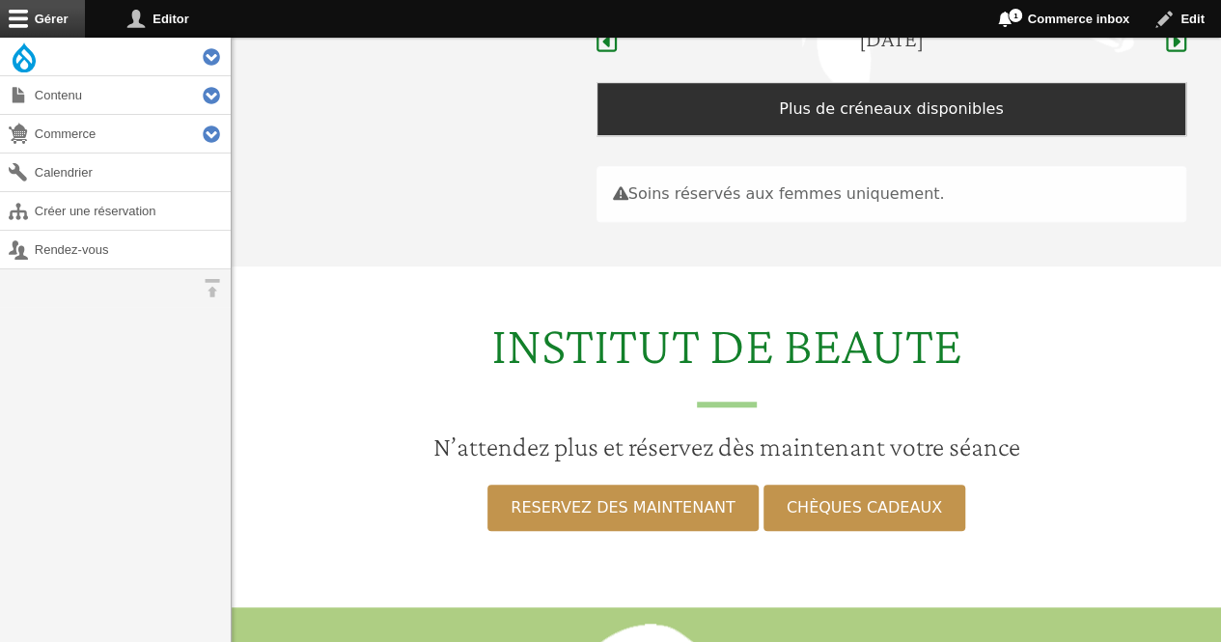
scroll to position [546, 0]
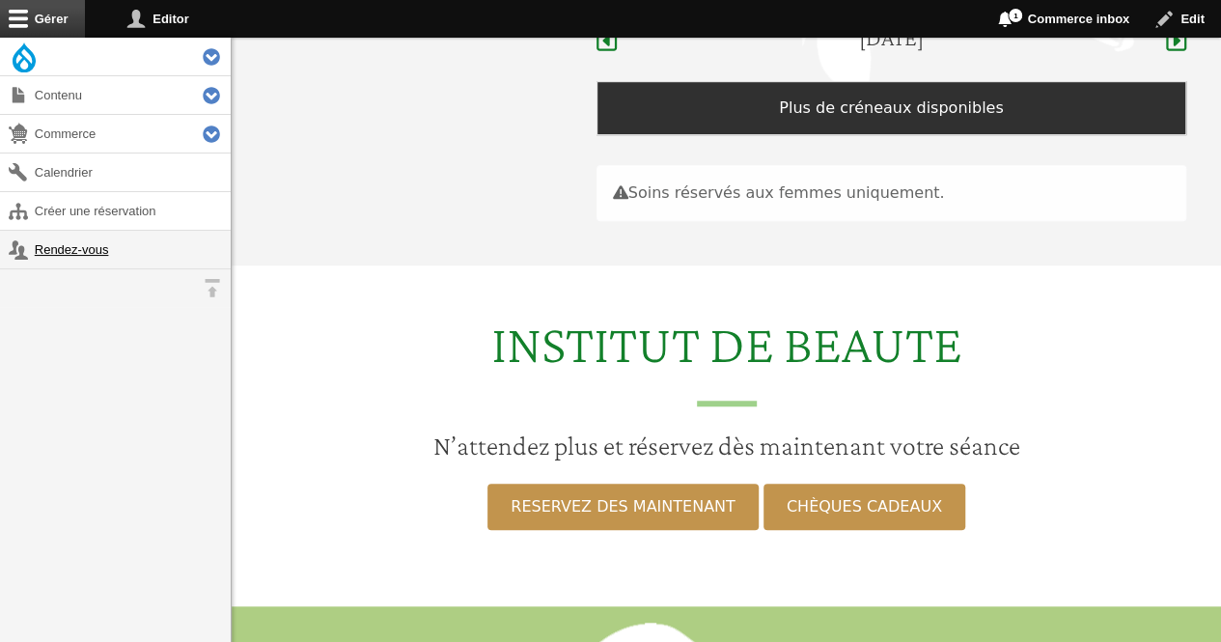
click at [48, 260] on link "Rendez-vous" at bounding box center [115, 250] width 231 height 38
